Goal: Task Accomplishment & Management: Manage account settings

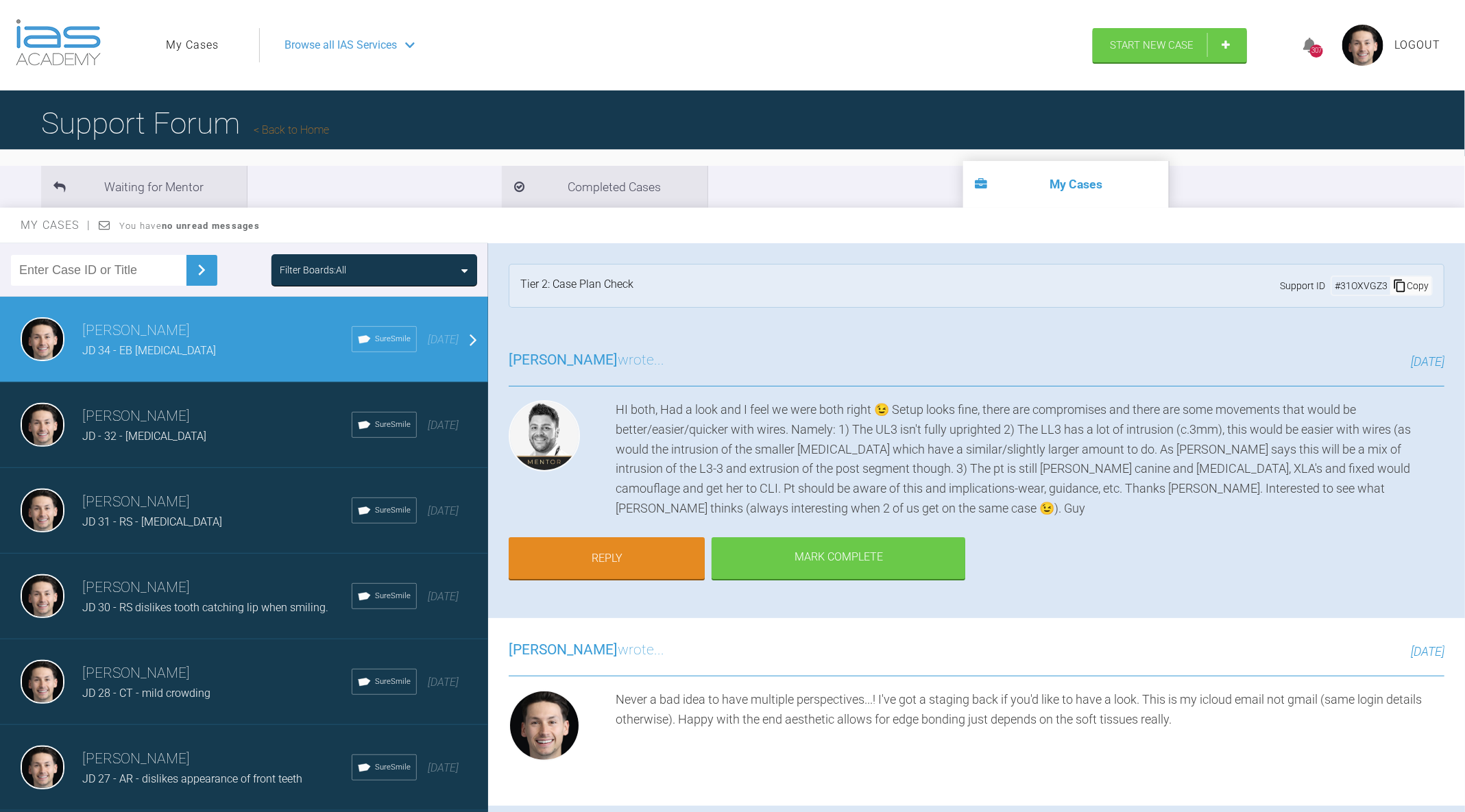
click at [205, 47] on link "My Cases" at bounding box center [192, 45] width 53 height 18
click at [93, 38] on img at bounding box center [58, 42] width 85 height 46
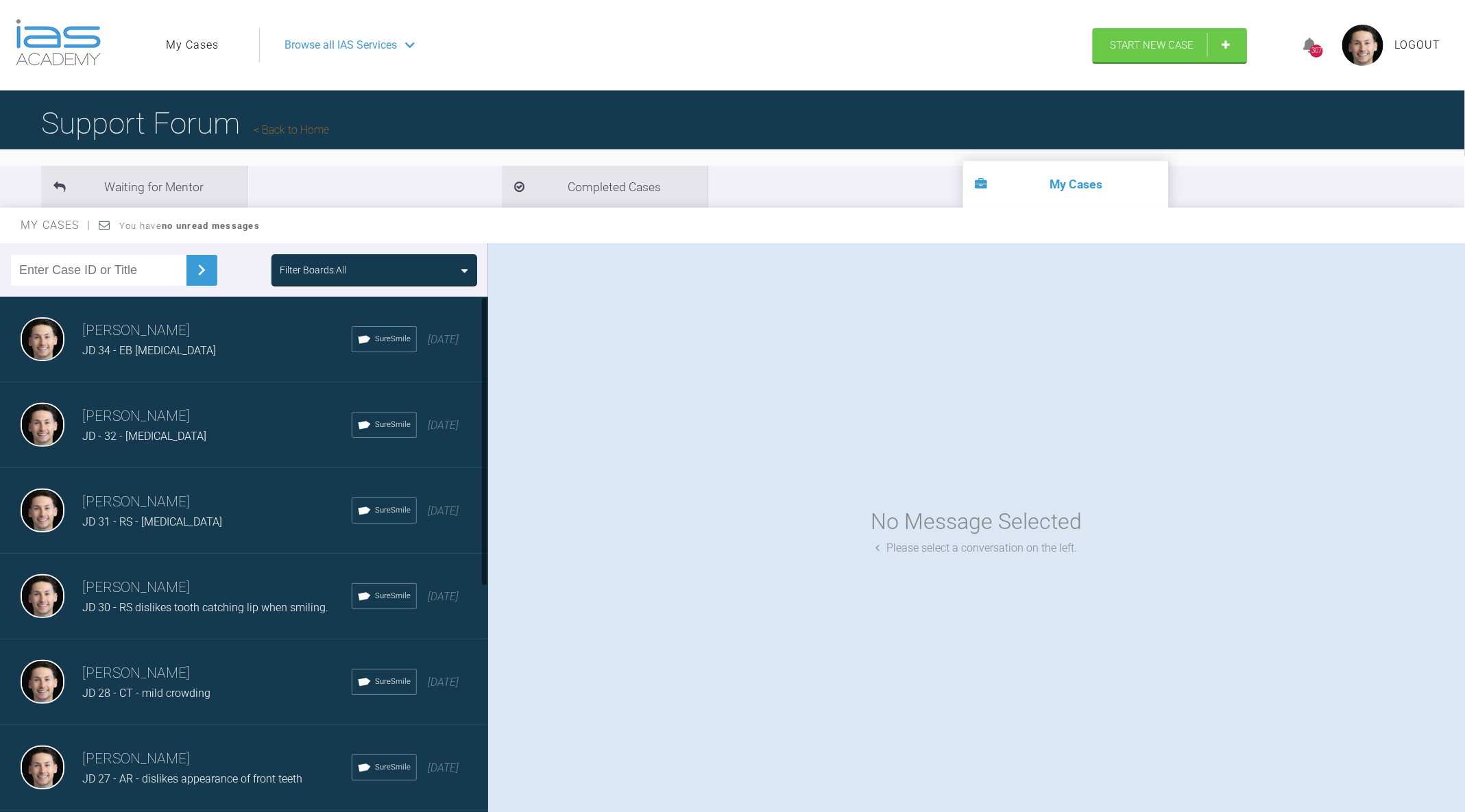
click at [170, 360] on div "[PERSON_NAME] JD 34 - EB [MEDICAL_DATA] SureSmile [DATE]" at bounding box center [244, 339] width 488 height 86
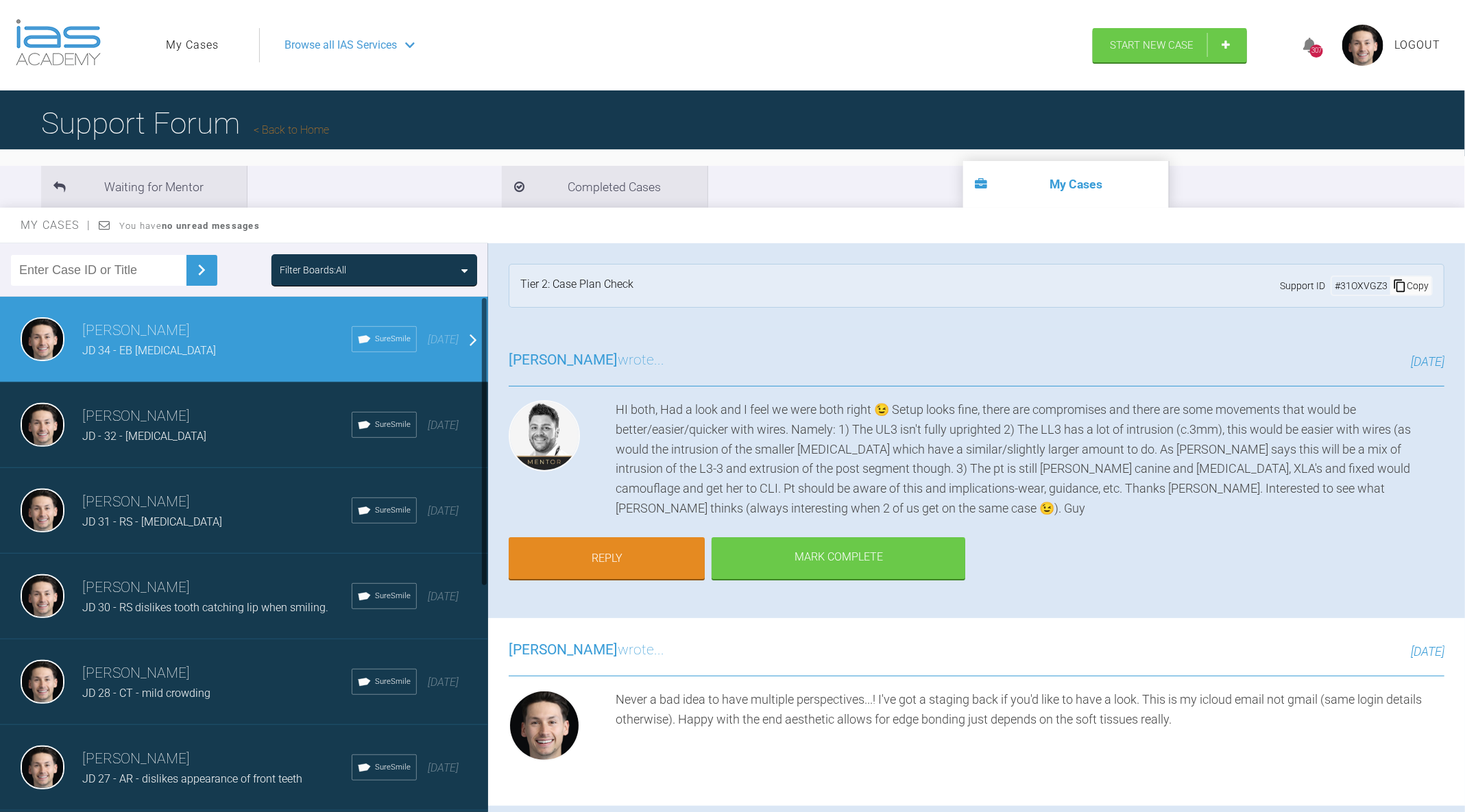
click at [250, 438] on div "JD - 32 - [MEDICAL_DATA]" at bounding box center [217, 436] width 269 height 18
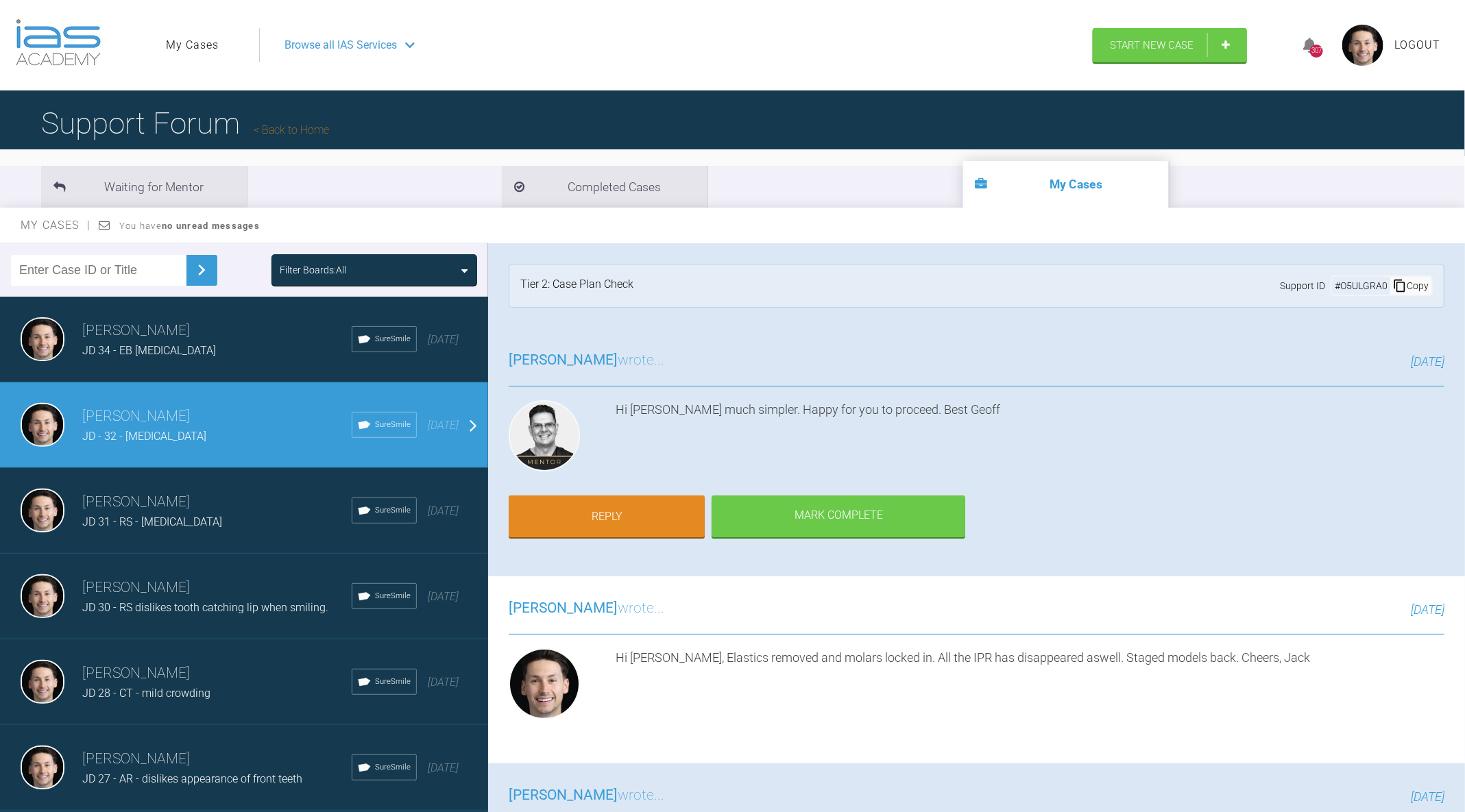
click at [238, 486] on div "[PERSON_NAME] JD 31 - RS - [MEDICAL_DATA] SureSmile [DATE]" at bounding box center [244, 511] width 488 height 86
